Goal: Task Accomplishment & Management: Use online tool/utility

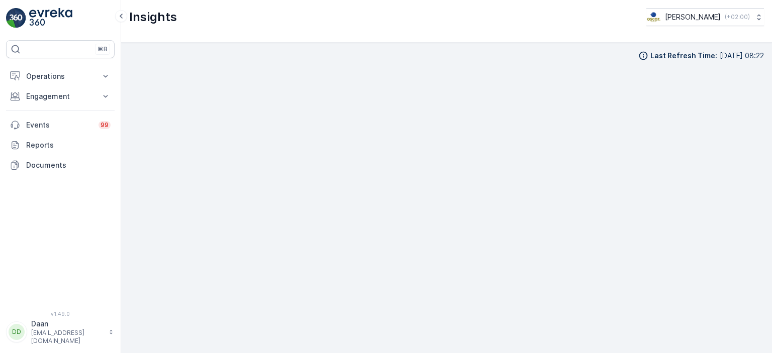
scroll to position [8, 0]
click at [71, 78] on p "Operations" at bounding box center [60, 76] width 68 height 10
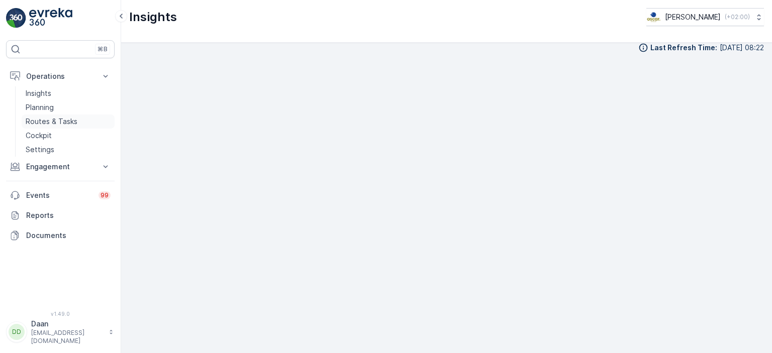
click at [46, 119] on p "Routes & Tasks" at bounding box center [52, 122] width 52 height 10
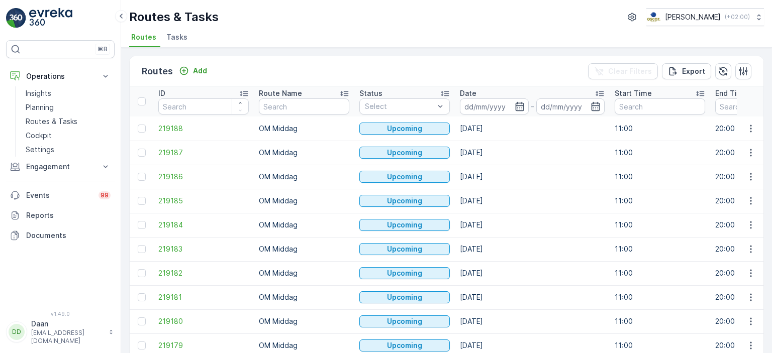
click at [175, 38] on span "Tasks" at bounding box center [176, 37] width 21 height 10
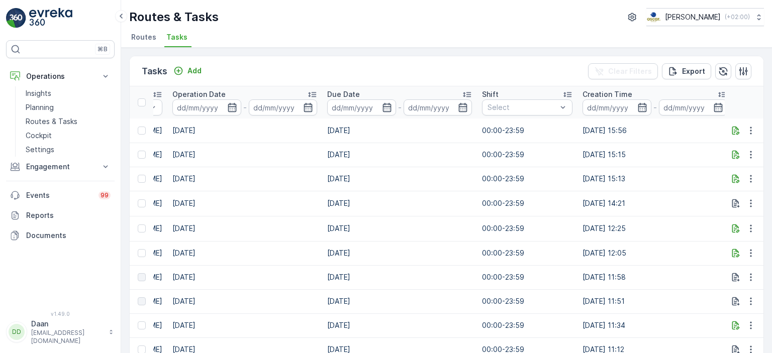
scroll to position [0, 678]
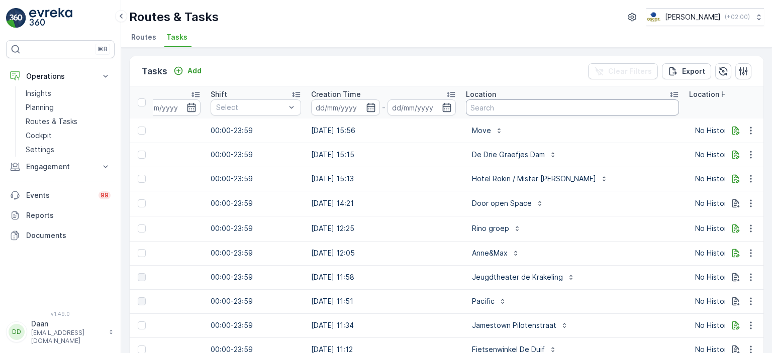
click at [531, 108] on input "text" at bounding box center [572, 108] width 213 height 16
type input "WPA"
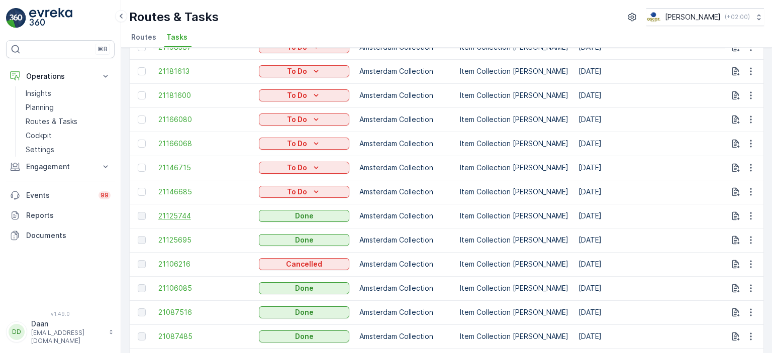
click at [179, 214] on span "21125744" at bounding box center [203, 216] width 91 height 10
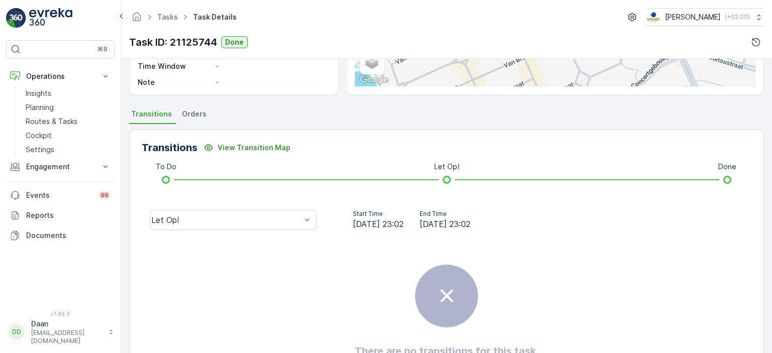
scroll to position [183, 0]
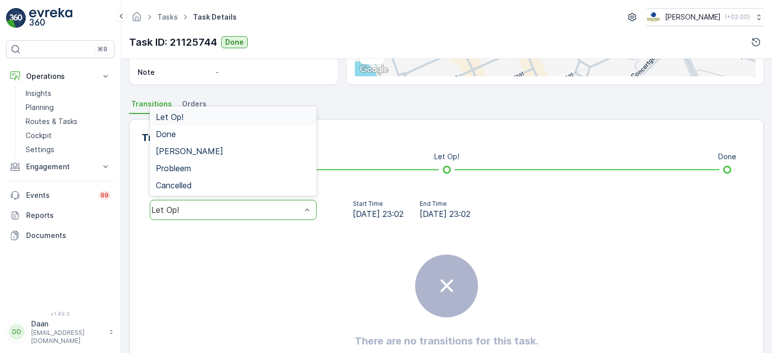
click at [308, 204] on div at bounding box center [307, 210] width 10 height 19
click at [249, 136] on div "Done" at bounding box center [233, 134] width 155 height 9
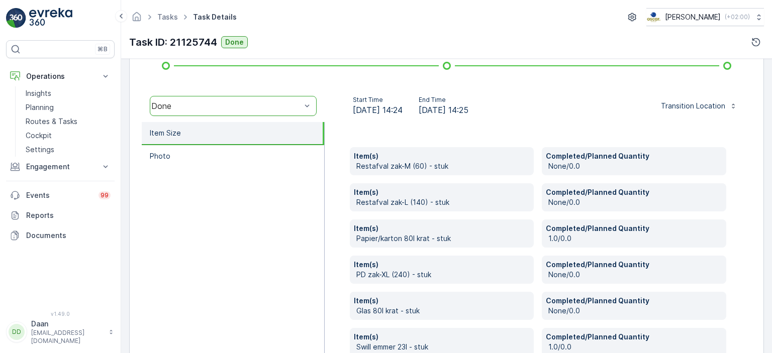
scroll to position [346, 0]
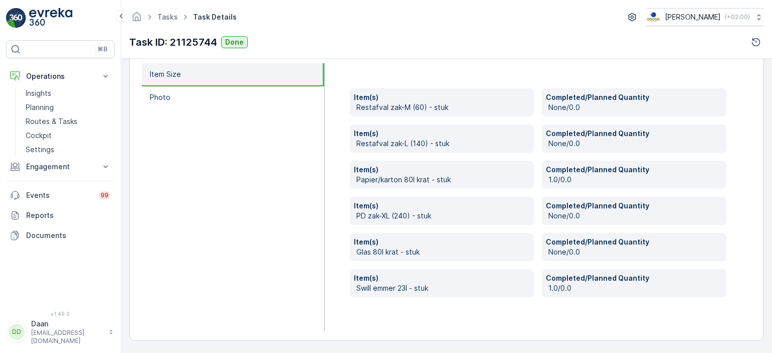
click at [44, 23] on img at bounding box center [50, 18] width 43 height 20
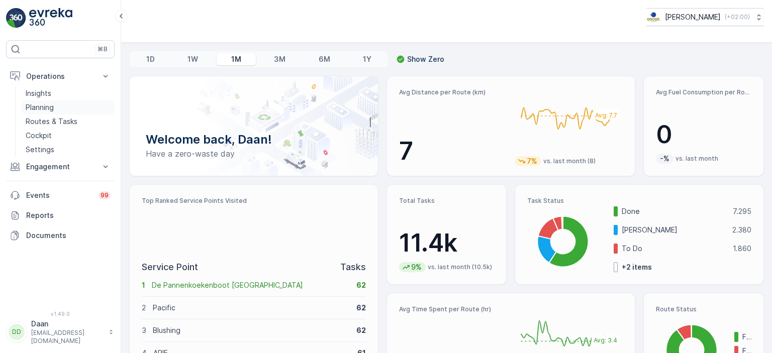
click at [46, 109] on p "Planning" at bounding box center [40, 108] width 28 height 10
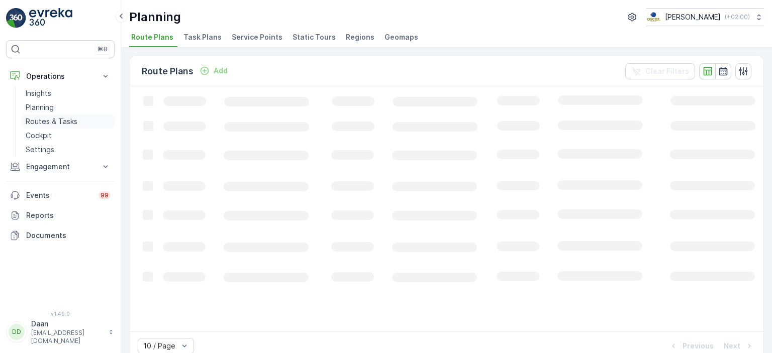
click at [54, 124] on p "Routes & Tasks" at bounding box center [52, 122] width 52 height 10
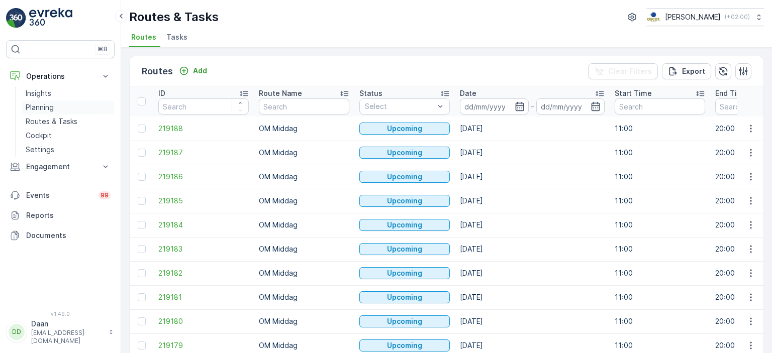
click at [46, 107] on p "Planning" at bounding box center [40, 108] width 28 height 10
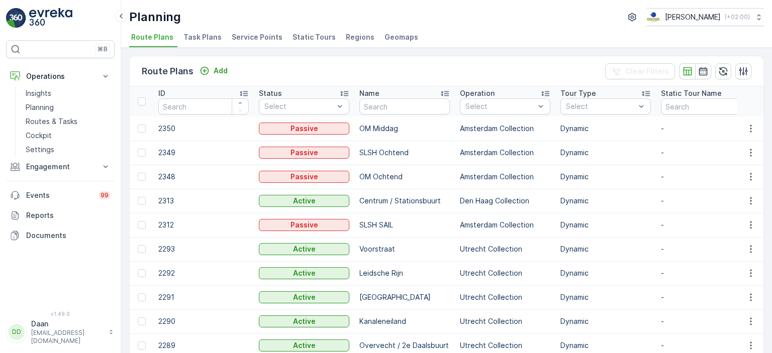
click at [193, 36] on span "Task Plans" at bounding box center [203, 37] width 38 height 10
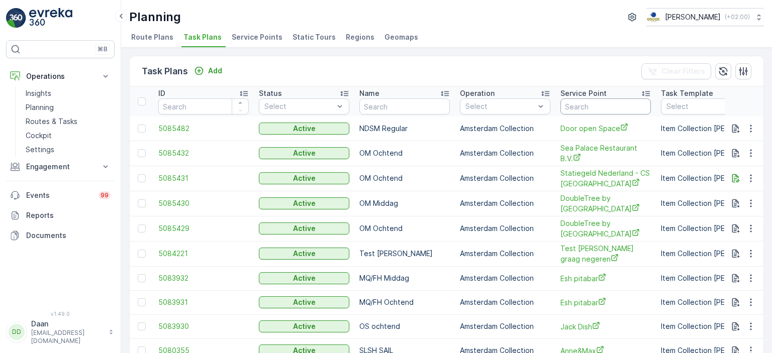
click at [590, 103] on input "text" at bounding box center [606, 107] width 91 height 16
type input "WPA"
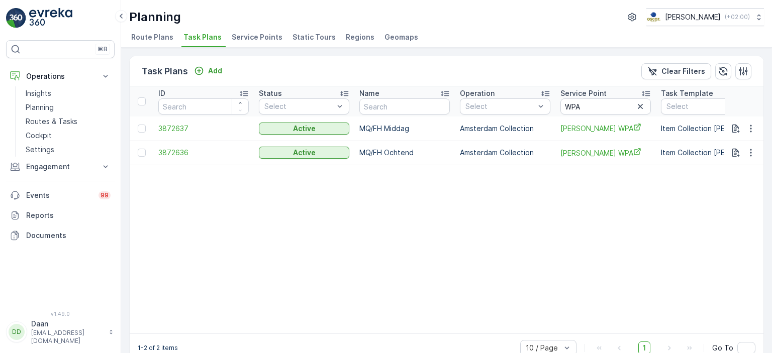
click at [48, 16] on img at bounding box center [50, 18] width 43 height 20
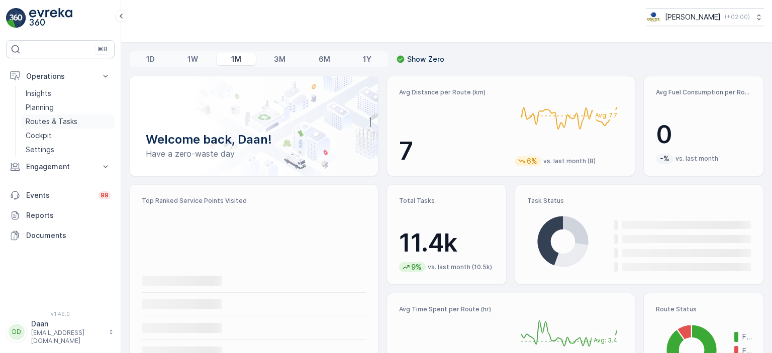
click at [46, 127] on link "Routes & Tasks" at bounding box center [68, 122] width 93 height 14
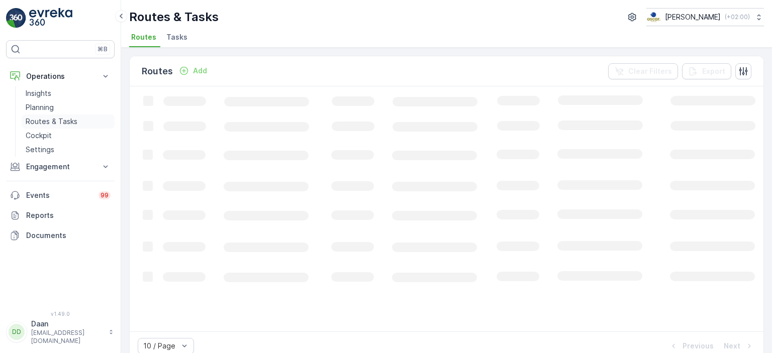
click at [69, 119] on p "Routes & Tasks" at bounding box center [52, 122] width 52 height 10
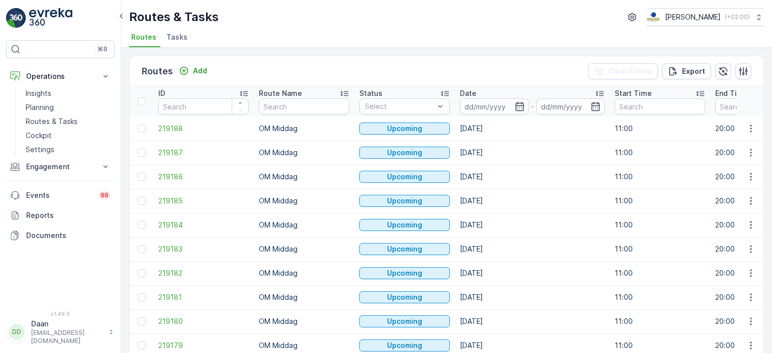
click at [174, 34] on span "Tasks" at bounding box center [176, 37] width 21 height 10
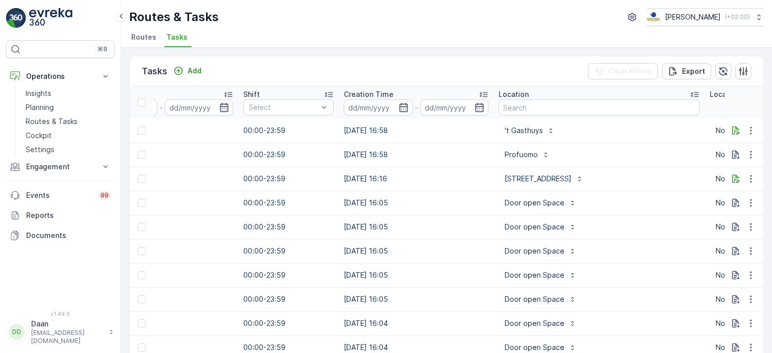
scroll to position [0, 712]
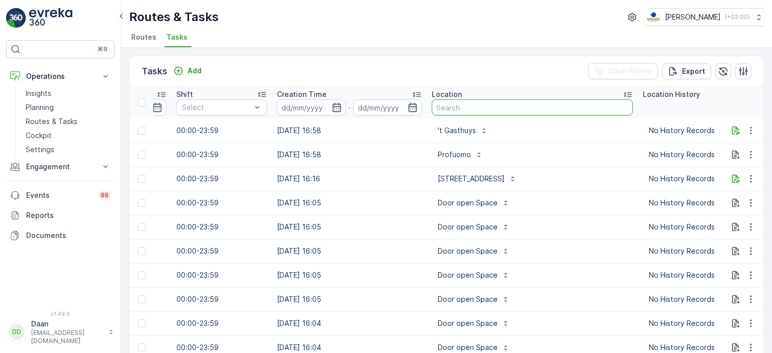
click at [481, 104] on input "text" at bounding box center [532, 108] width 201 height 16
type input "[PERSON_NAME]"
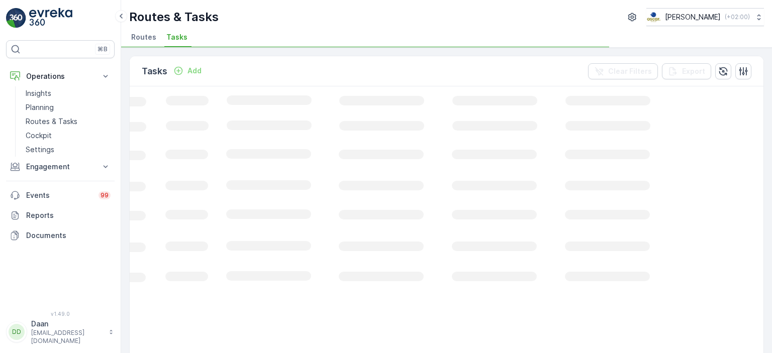
scroll to position [0, 333]
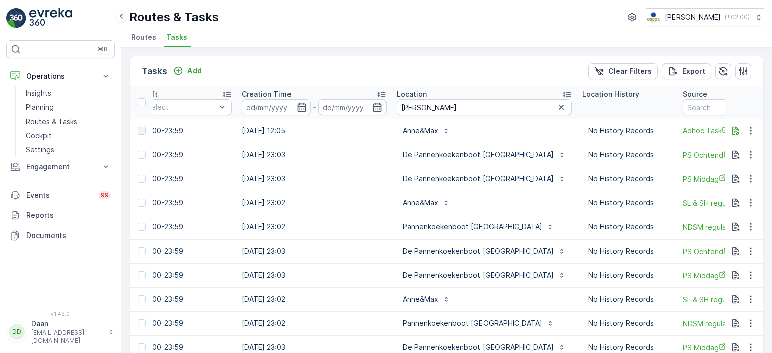
scroll to position [0, 753]
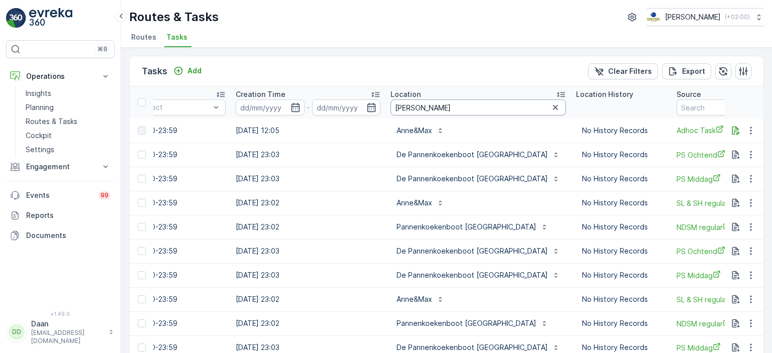
click at [440, 115] on input "[PERSON_NAME]" at bounding box center [478, 108] width 175 height 16
type input "Anne&"
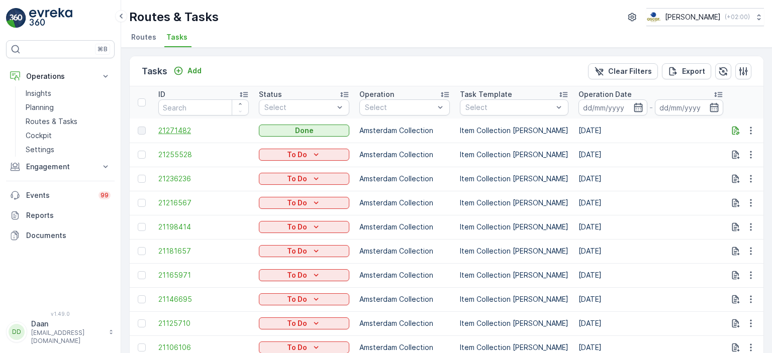
click at [180, 130] on span "21271482" at bounding box center [203, 131] width 91 height 10
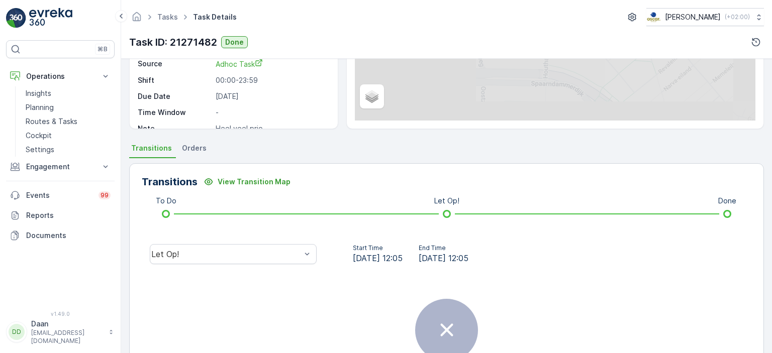
scroll to position [168, 0]
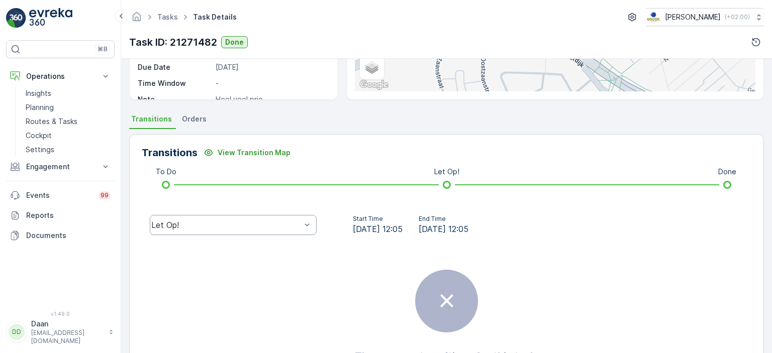
click at [289, 223] on div "Let Op!" at bounding box center [226, 225] width 150 height 9
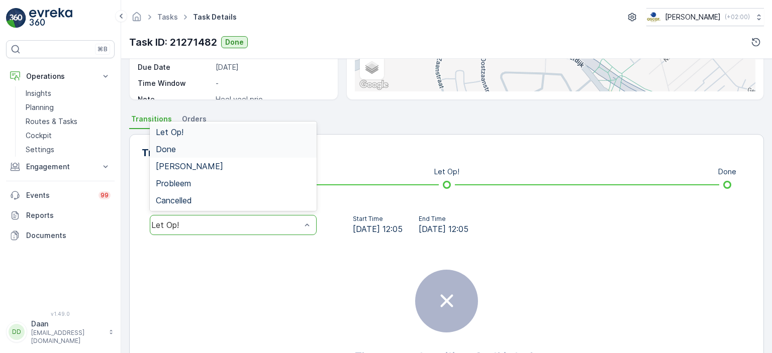
click at [268, 150] on div "Done" at bounding box center [233, 149] width 155 height 9
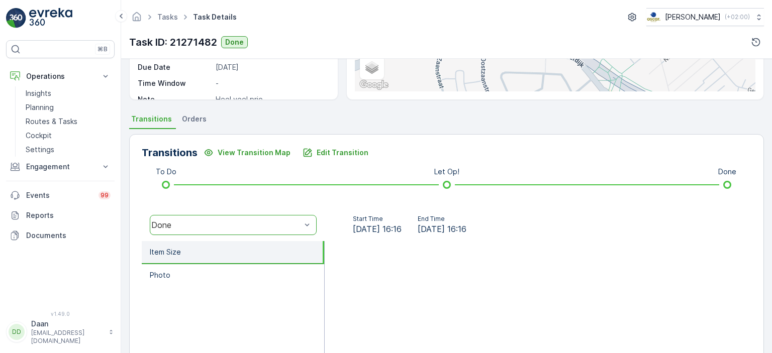
scroll to position [280, 0]
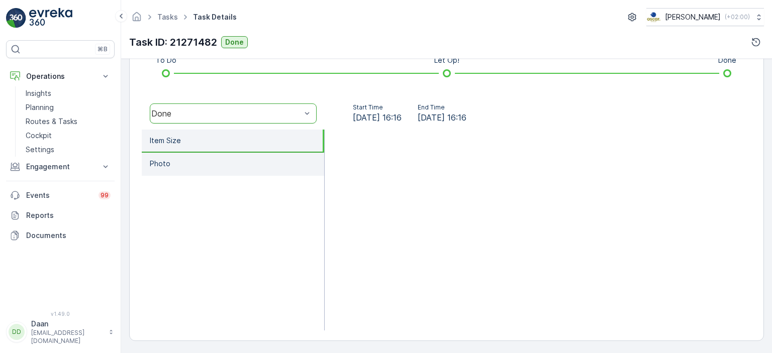
click at [245, 156] on li "Photo" at bounding box center [233, 164] width 183 height 23
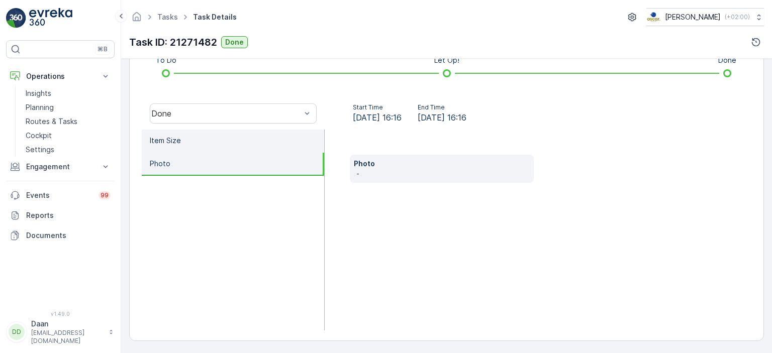
click at [243, 140] on li "Item Size" at bounding box center [233, 141] width 183 height 23
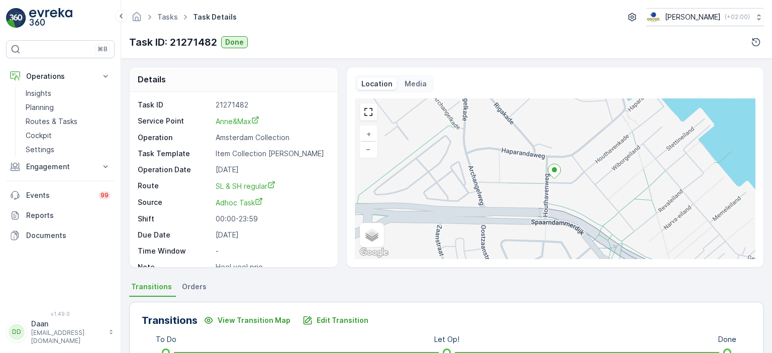
scroll to position [0, 0]
click at [163, 18] on link "Tasks" at bounding box center [167, 17] width 21 height 9
